Goal: Navigation & Orientation: Find specific page/section

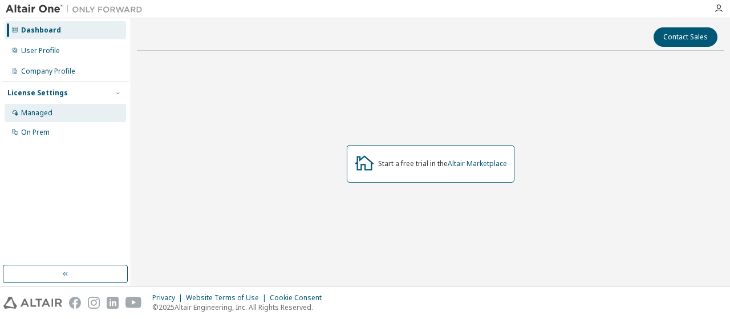
click at [47, 109] on div "Managed" at bounding box center [36, 112] width 31 height 9
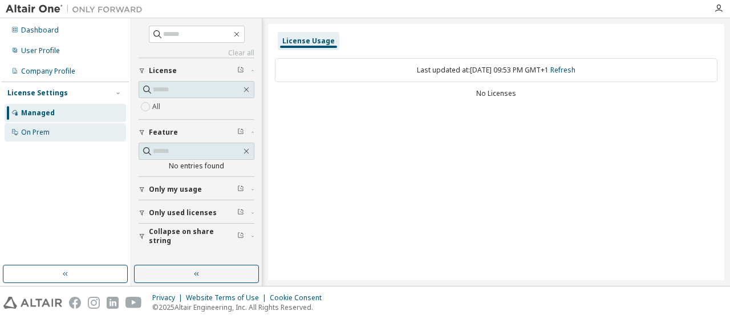
click at [77, 134] on div "On Prem" at bounding box center [66, 132] width 122 height 18
